Goal: Find specific page/section: Find specific page/section

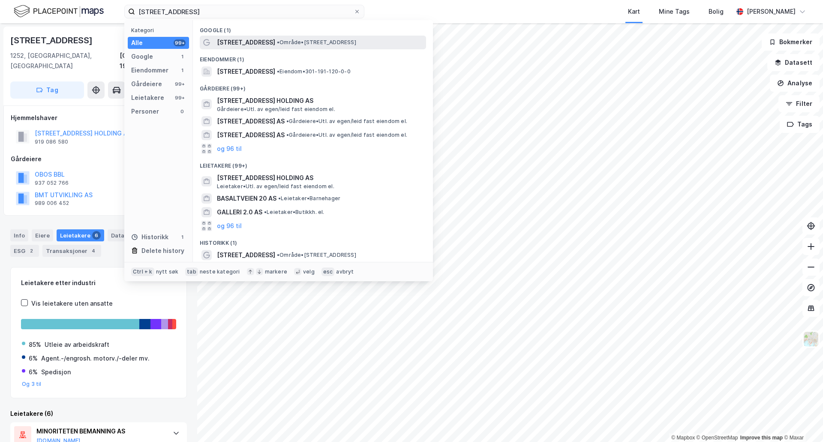
type input "[STREET_ADDRESS]"
click at [261, 46] on span "[STREET_ADDRESS]" at bounding box center [246, 42] width 58 height 10
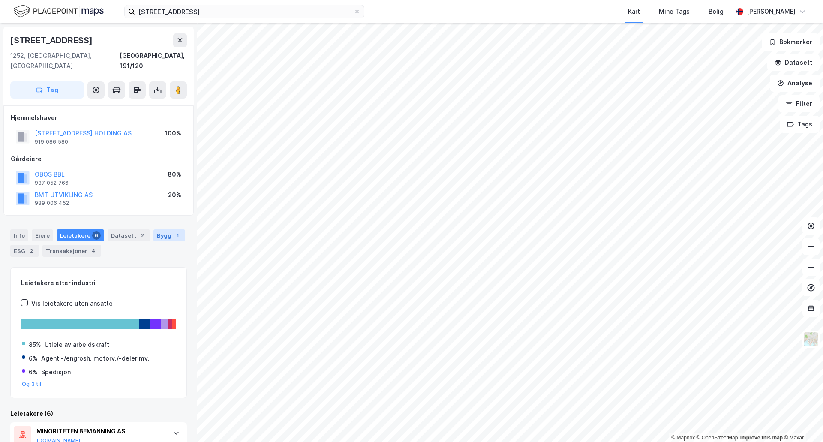
click at [156, 229] on div "Bygg 1" at bounding box center [169, 235] width 32 height 12
